Goal: Task Accomplishment & Management: Use online tool/utility

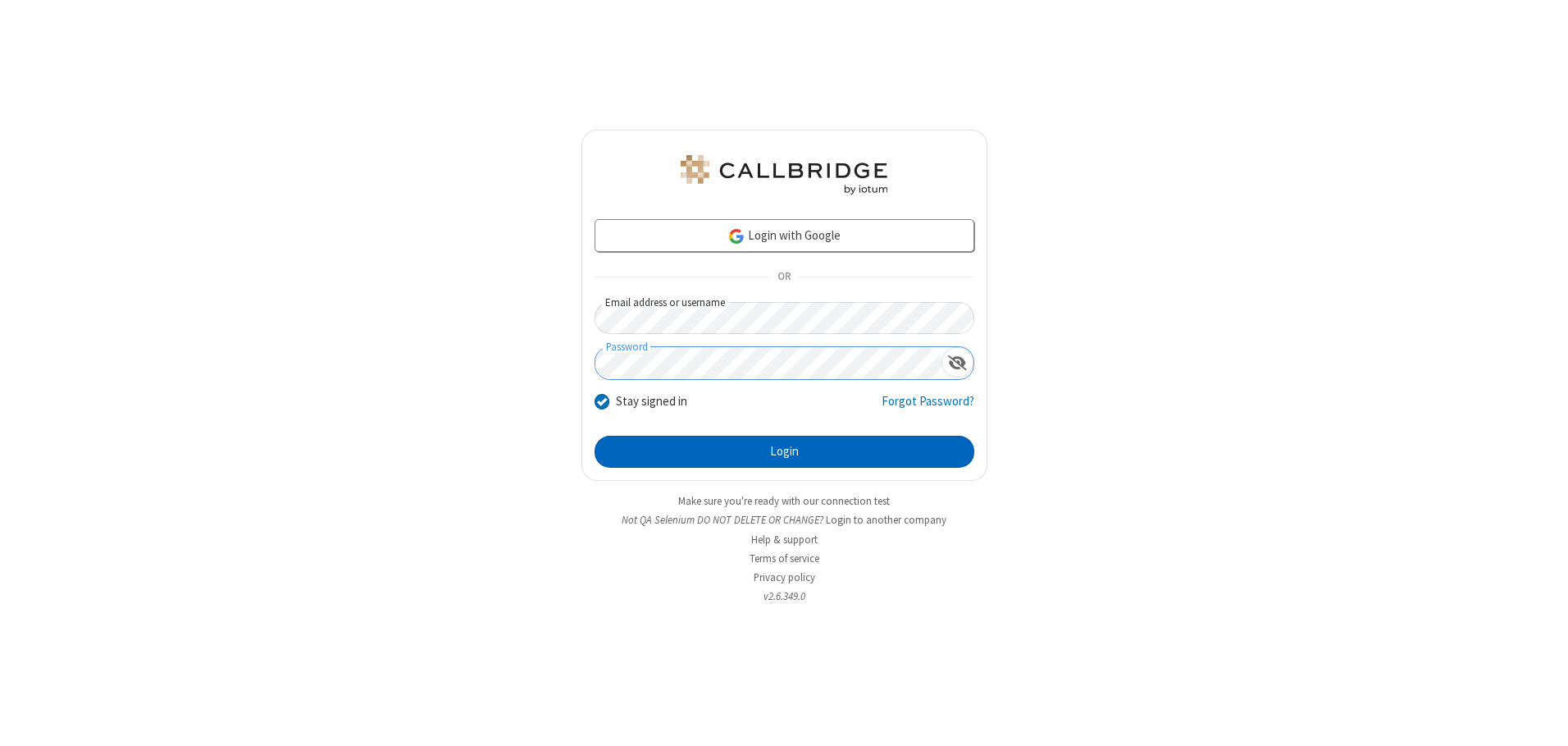
click at [784, 451] on button "Login" at bounding box center [784, 452] width 380 height 33
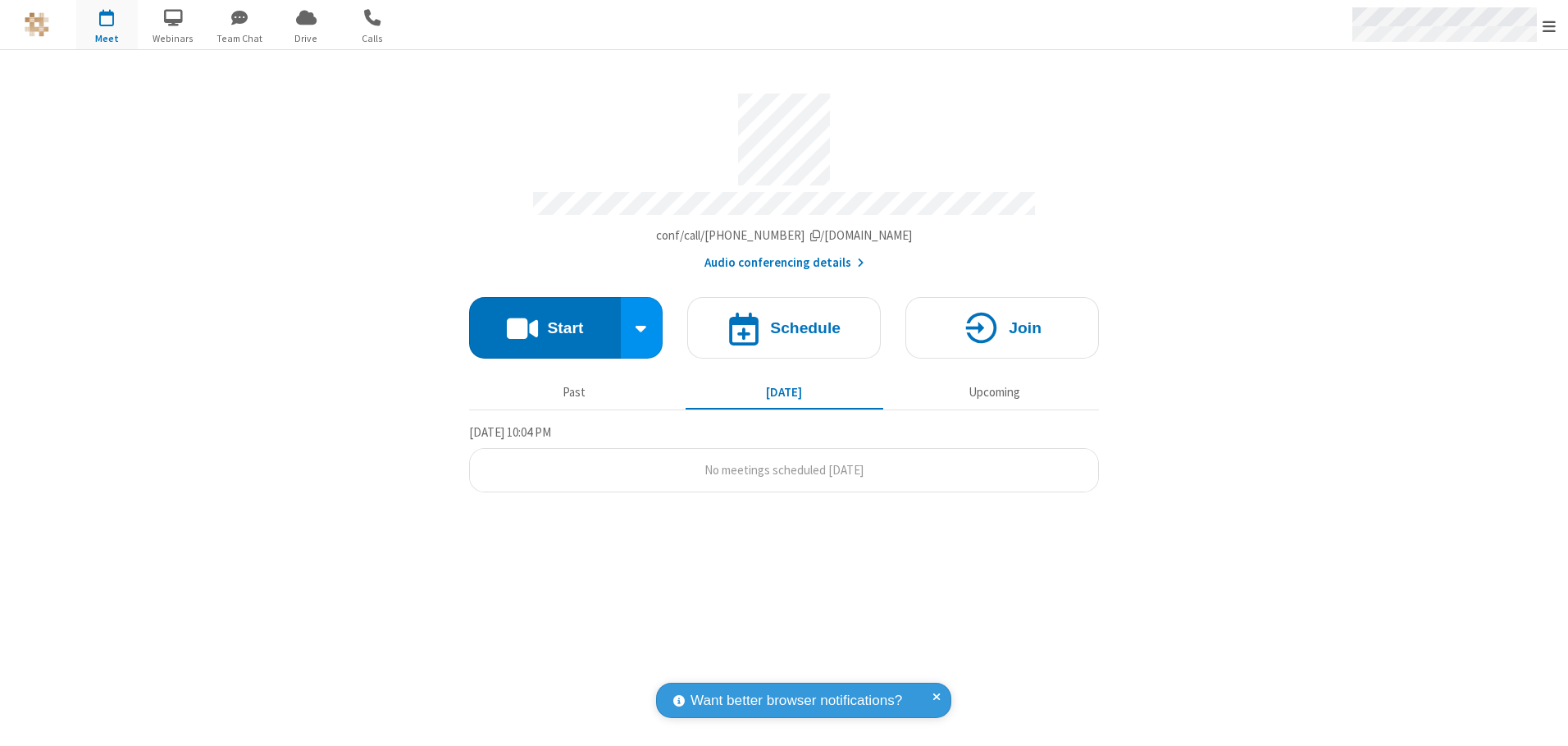
click at [1549, 25] on span "Open menu" at bounding box center [1548, 26] width 13 height 16
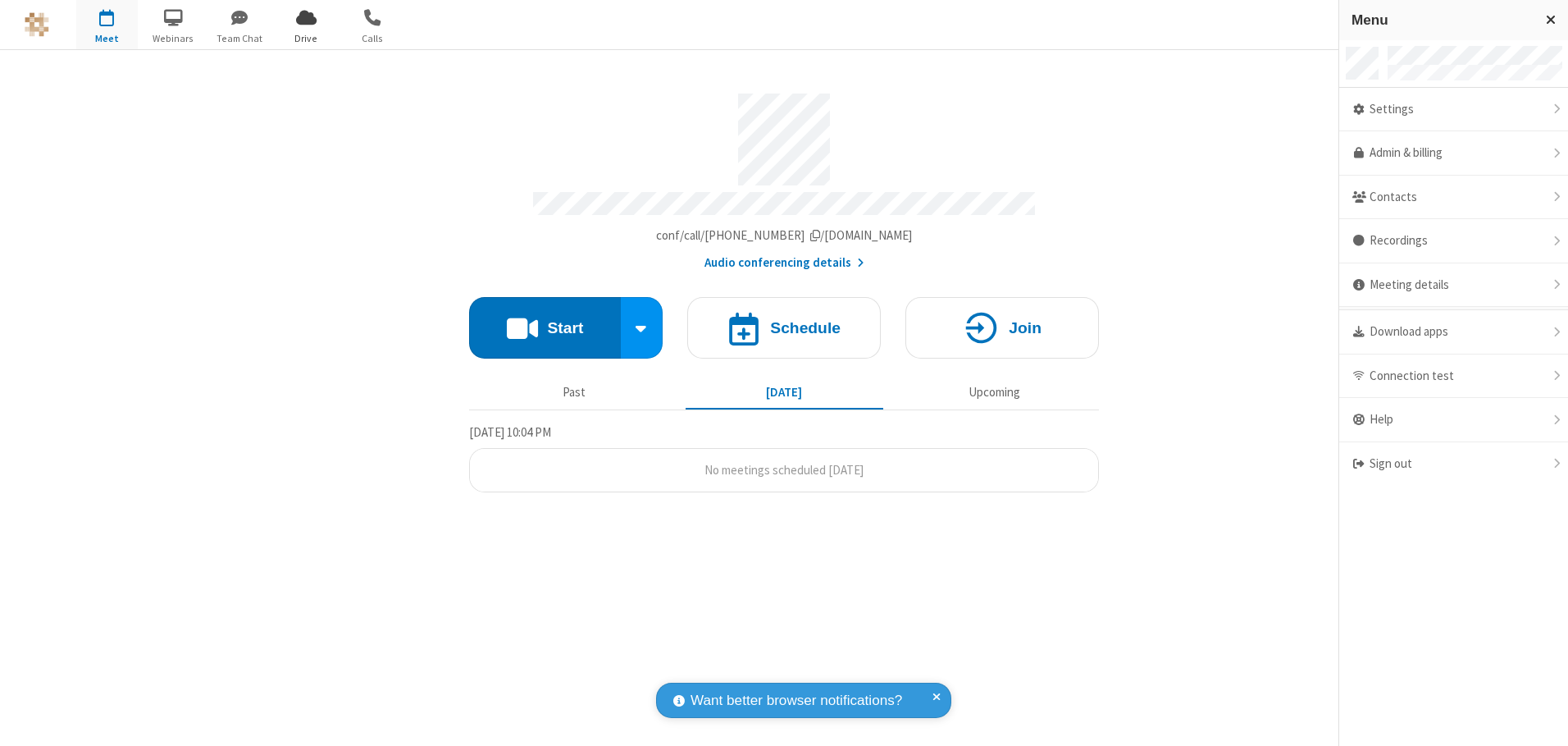
click at [306, 38] on span "Drive" at bounding box center [307, 38] width 62 height 15
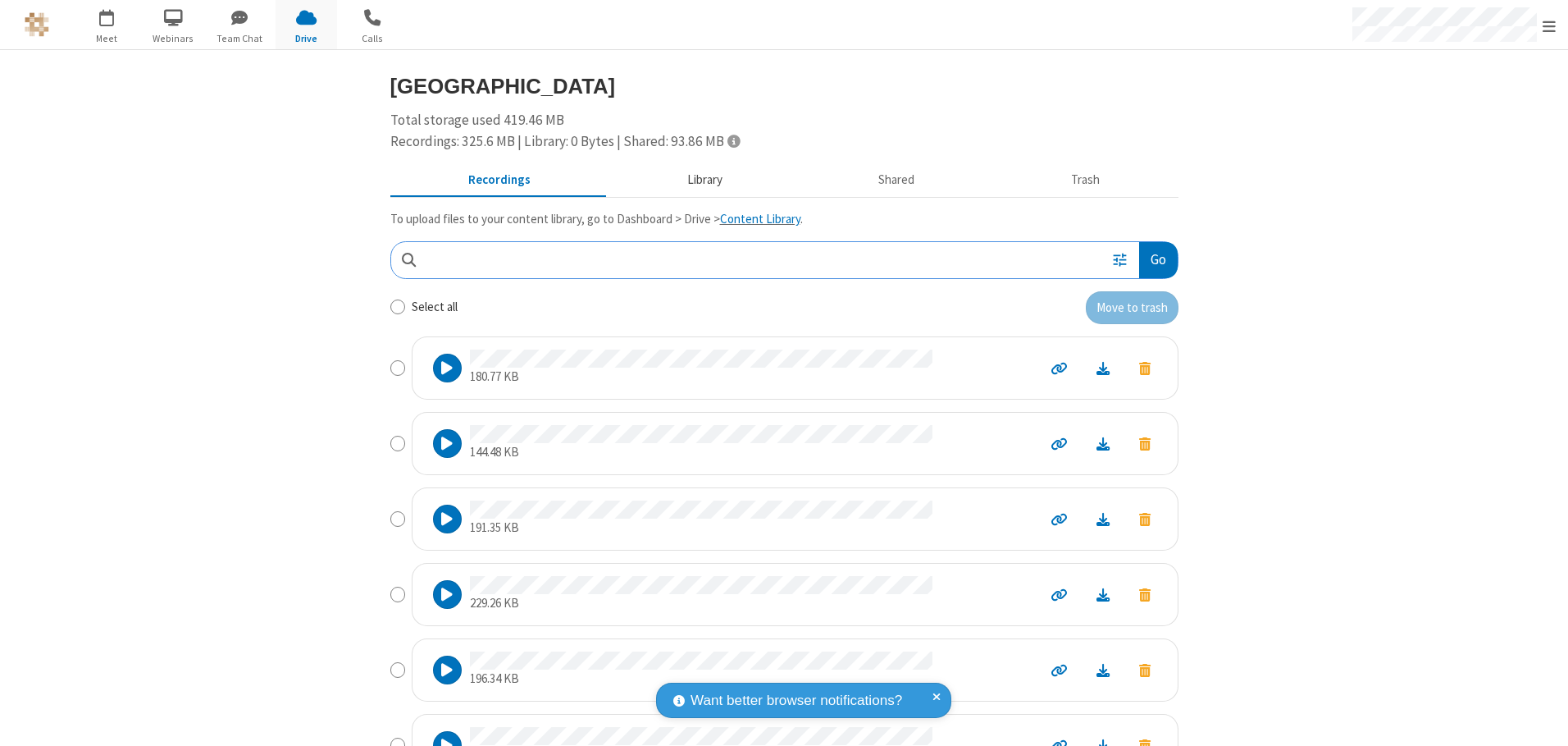
click at [697, 180] on button "Library" at bounding box center [705, 180] width 192 height 31
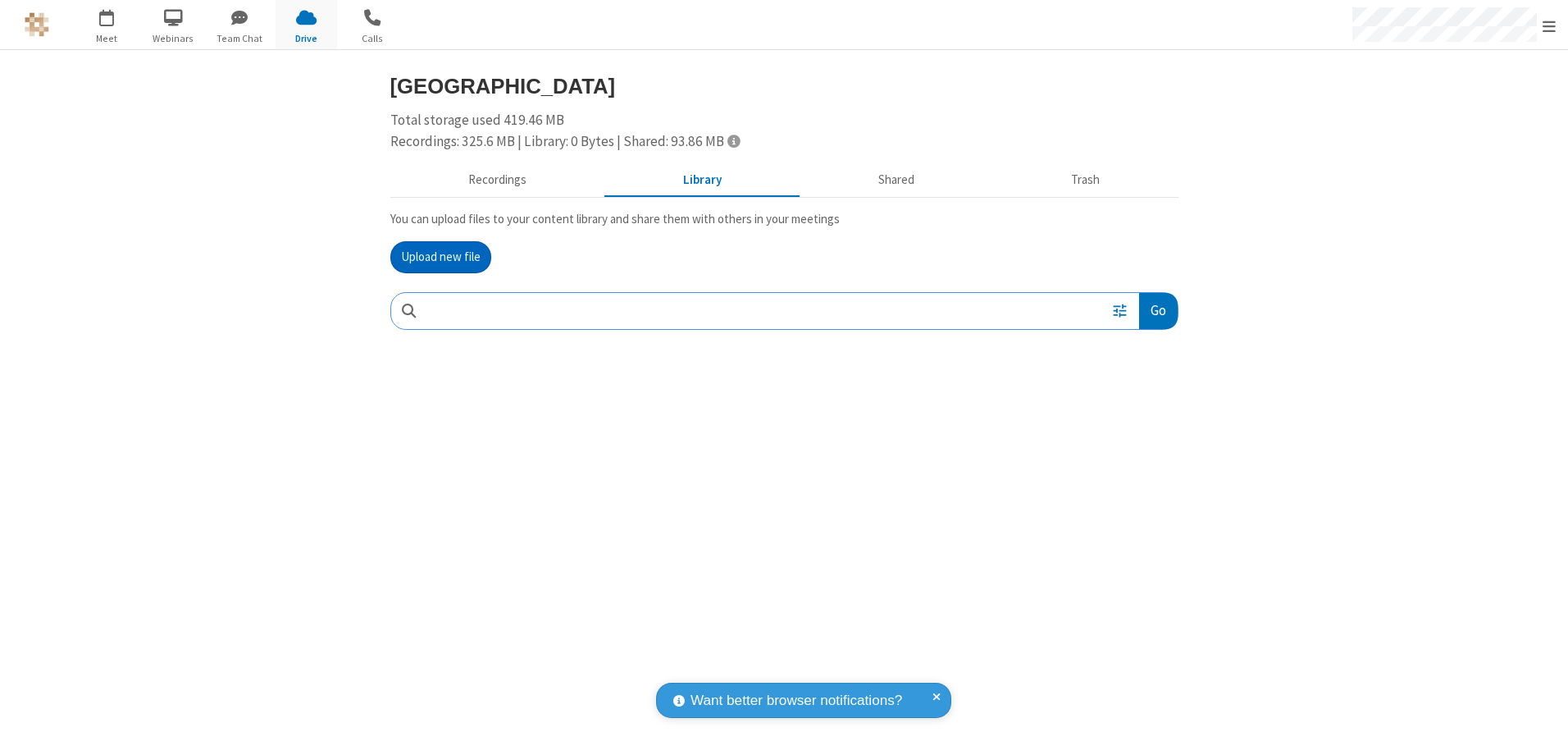
click at [441, 257] on button "Upload new file" at bounding box center [441, 257] width 101 height 33
